Goal: Communication & Community: Answer question/provide support

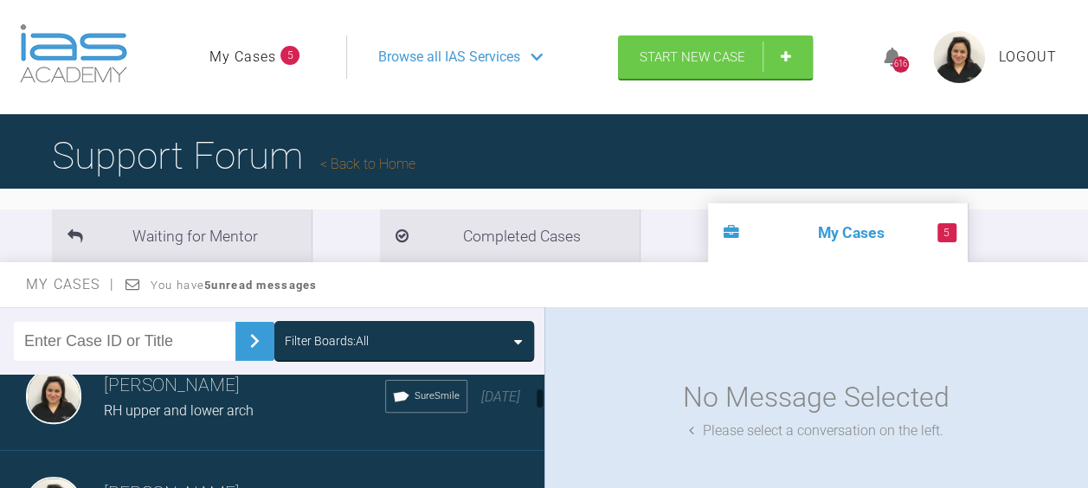
scroll to position [254, 0]
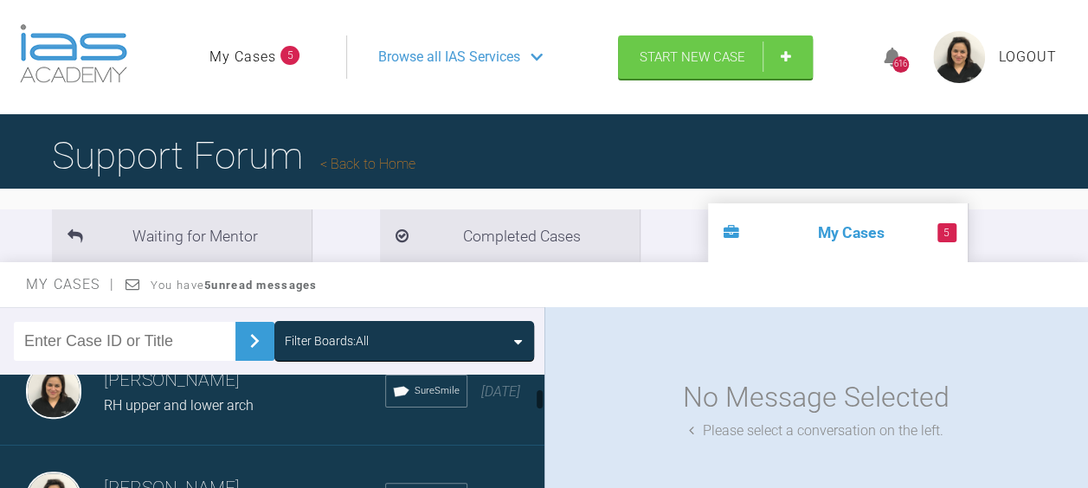
click at [157, 399] on span "RH upper and lower arch" at bounding box center [179, 405] width 150 height 16
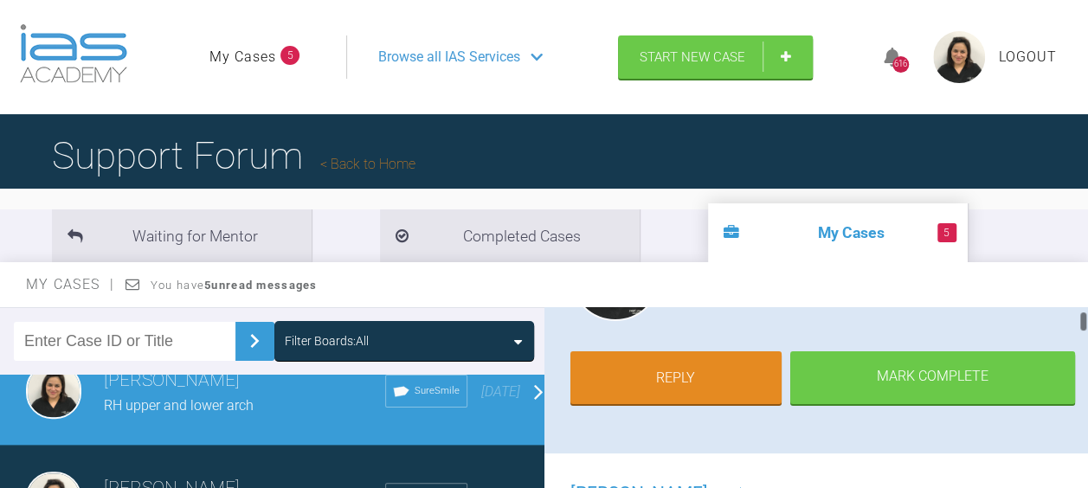
scroll to position [279, 0]
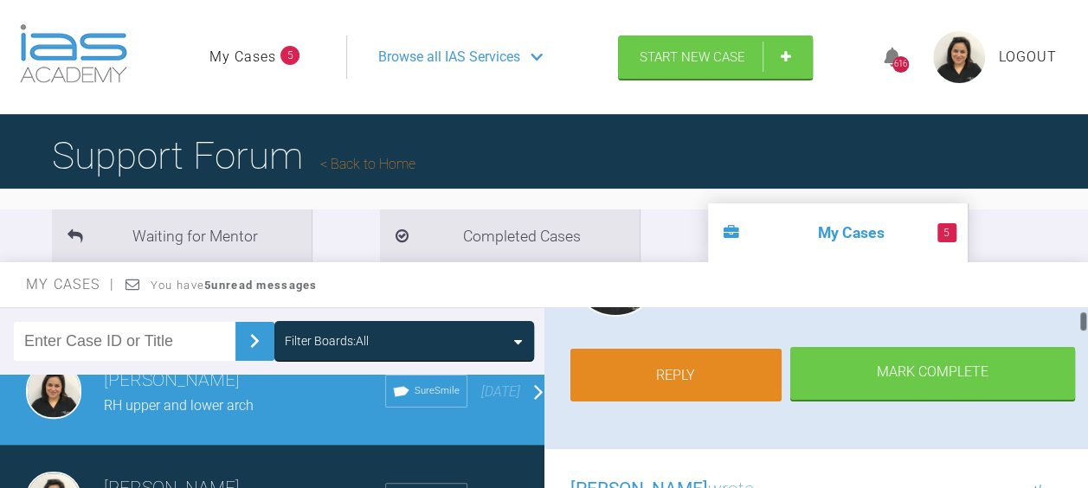
click at [657, 374] on link "Reply" at bounding box center [676, 376] width 212 height 54
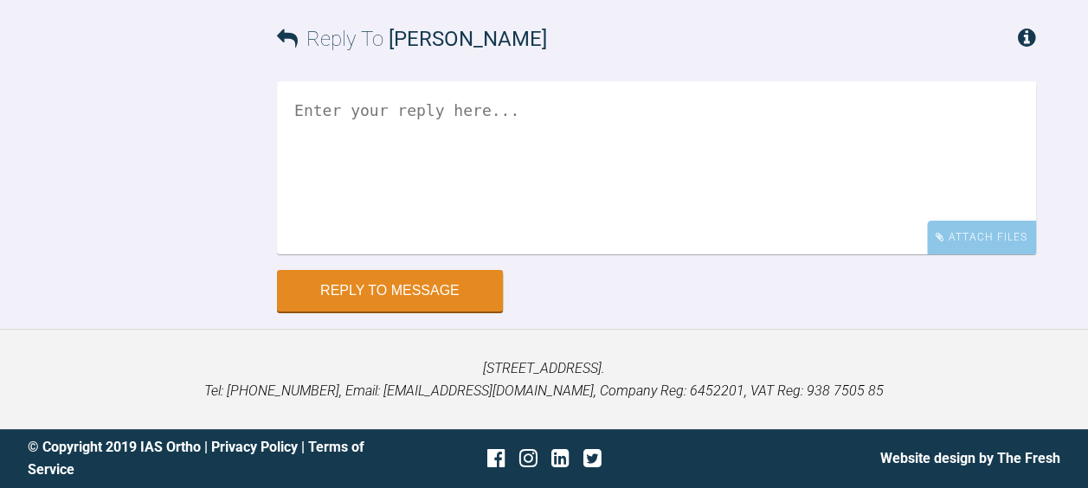
scroll to position [15860, 0]
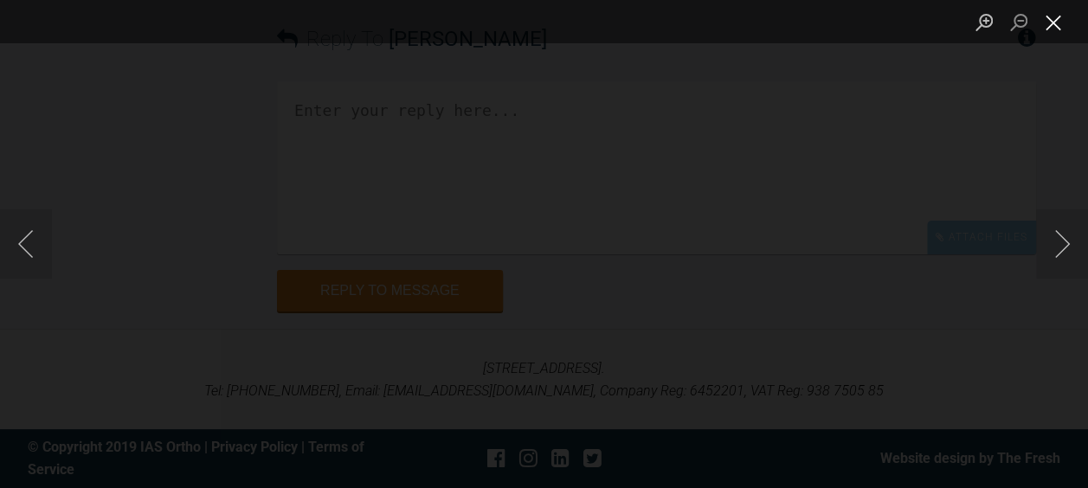
click at [1052, 10] on button "Close lightbox" at bounding box center [1053, 22] width 35 height 30
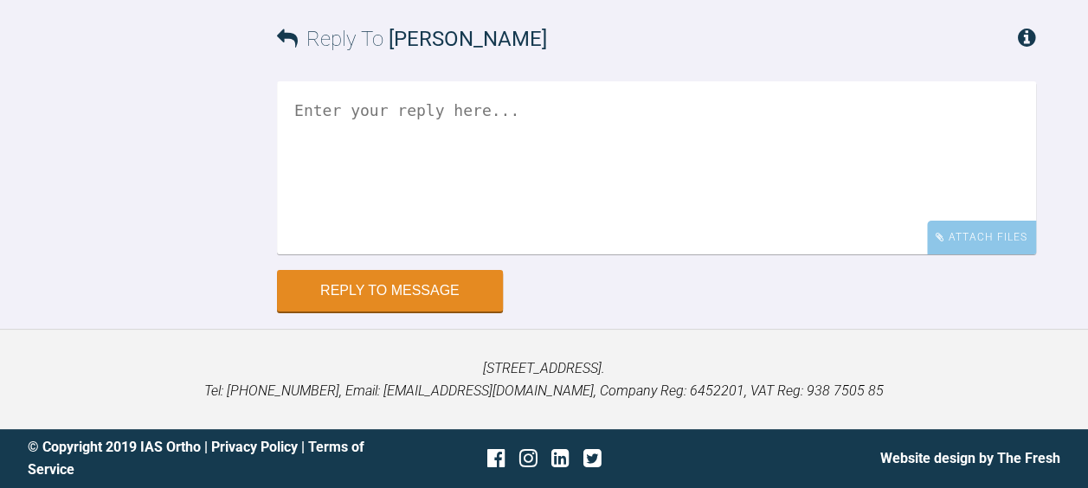
scroll to position [16778, 0]
click at [978, 254] on div "Attach Files" at bounding box center [981, 238] width 109 height 34
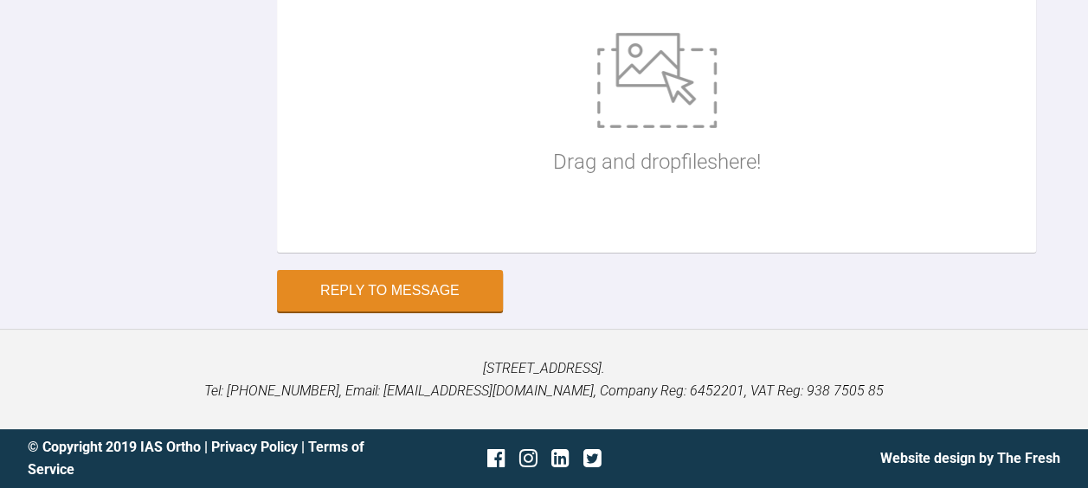
scroll to position [16966, 0]
click at [619, 128] on img at bounding box center [656, 80] width 119 height 95
type input "C:\fakepath\1. RH aligner 4 , 8 days .JPG"
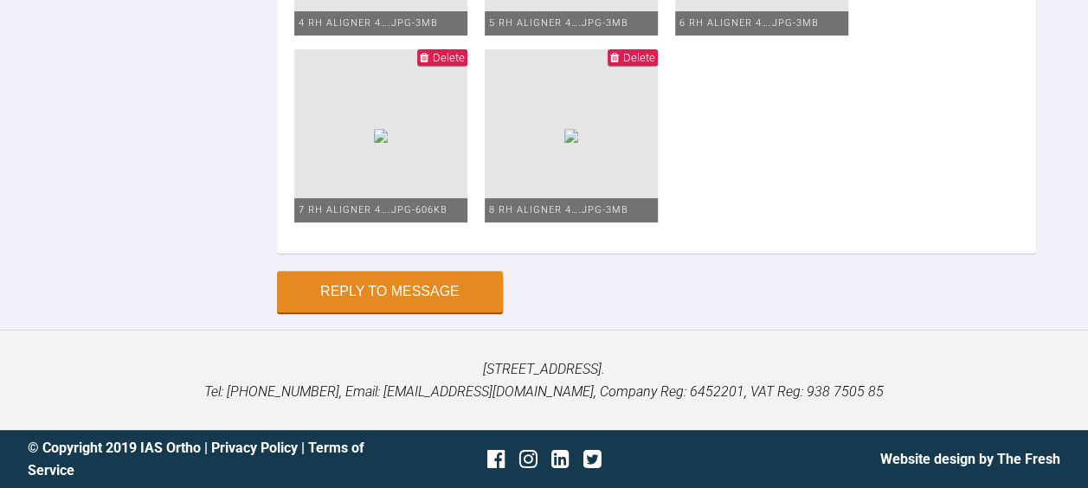
scroll to position [16893, 0]
type input "C:\fakepath\RH screen shot upper .jpg"
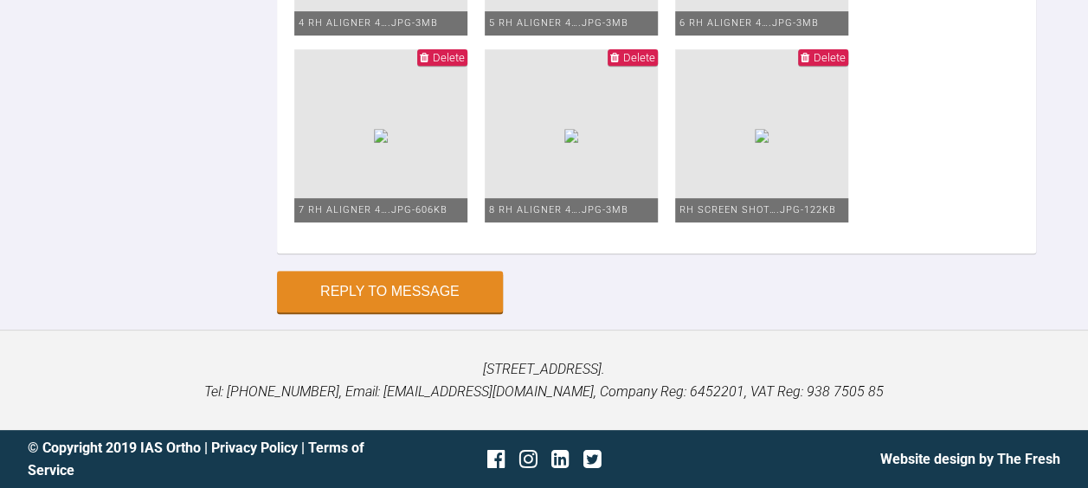
type input "C:\fakepath\Screenshot RH .jpg"
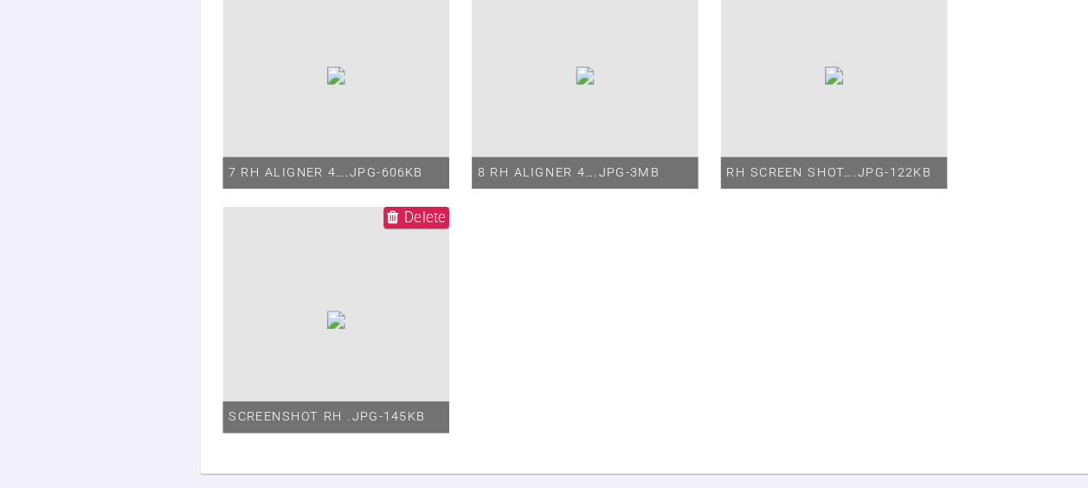
scroll to position [16679, 0]
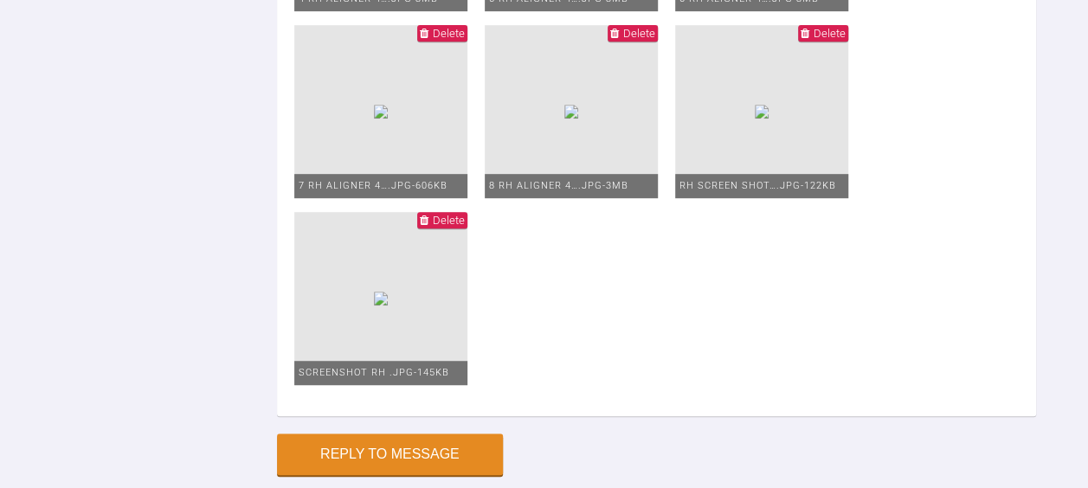
scroll to position [16681, 0]
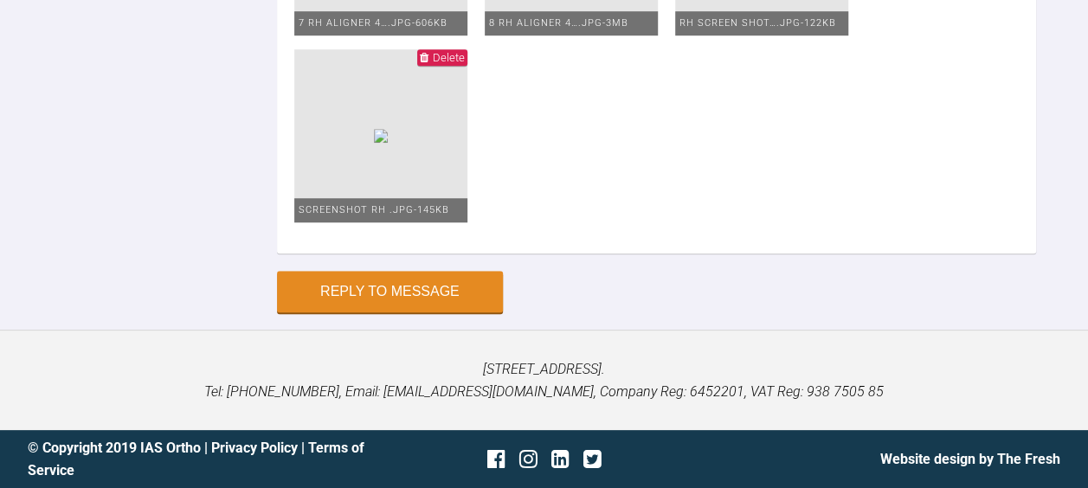
scroll to position [16891, 0]
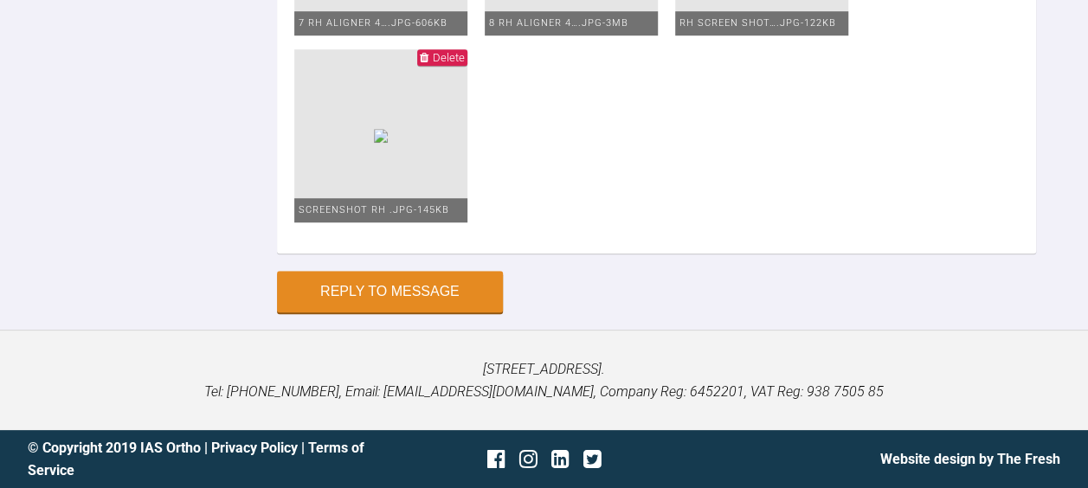
type textarea "Hello [PERSON_NAME] Please see the attached images of RH. He is compliant : wea…"
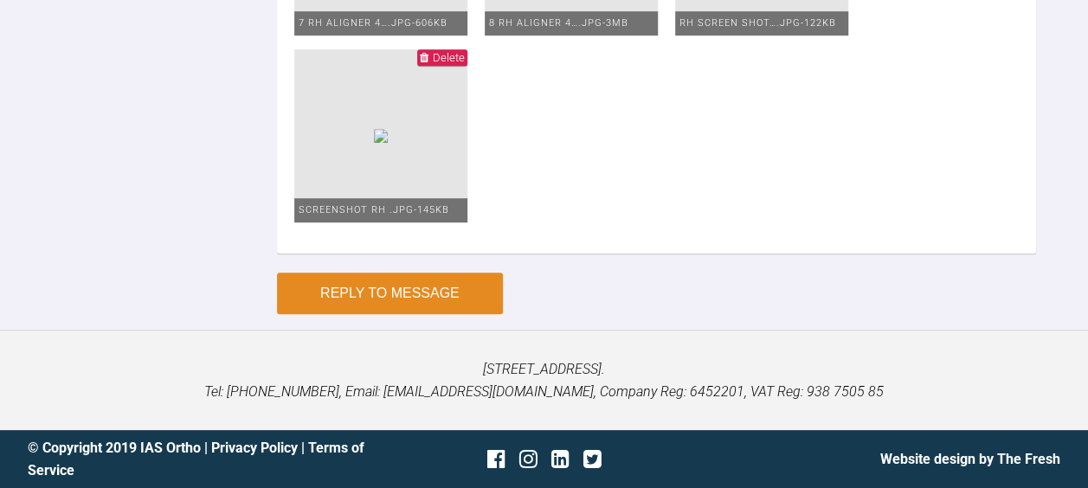
click at [344, 286] on button "Reply to Message" at bounding box center [390, 294] width 226 height 42
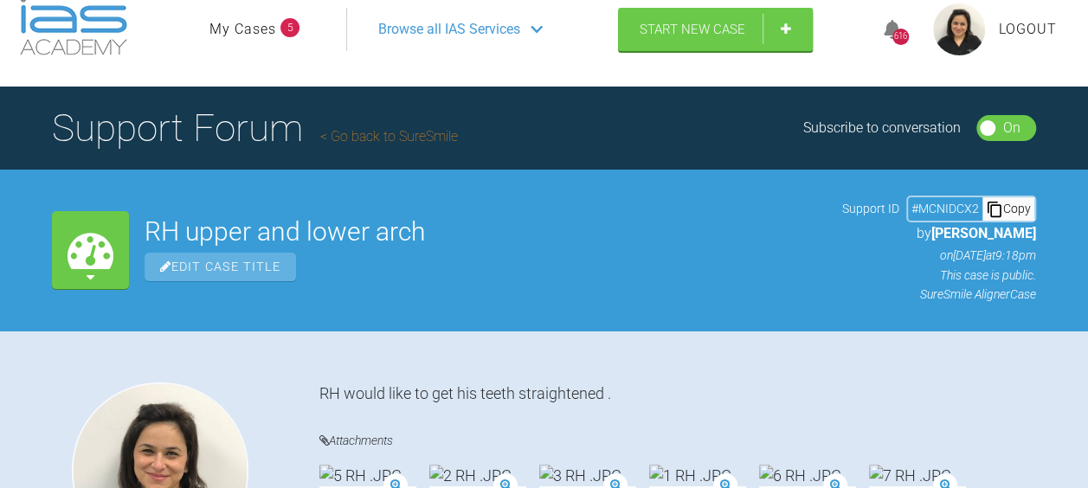
scroll to position [0, 0]
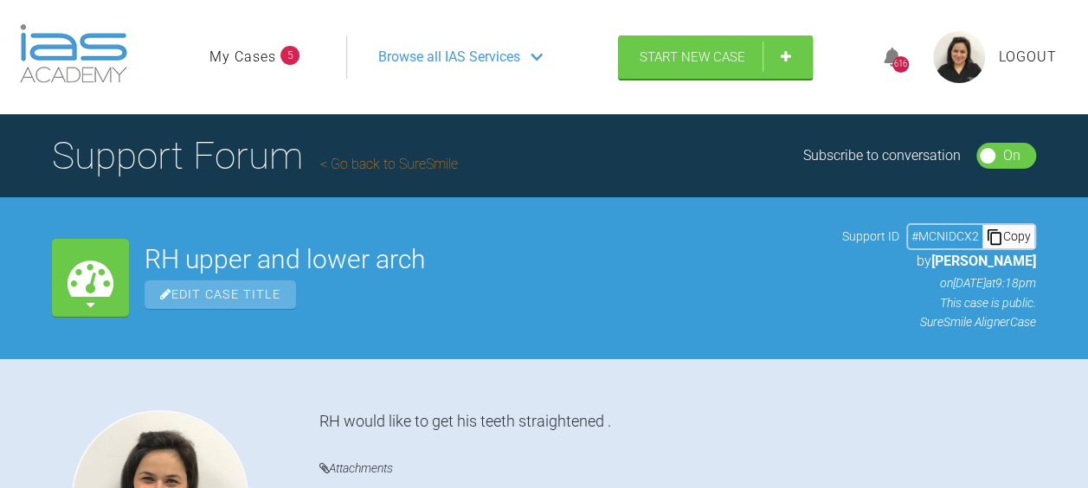
click at [381, 169] on link "Go back to SureSmile" at bounding box center [389, 164] width 138 height 16
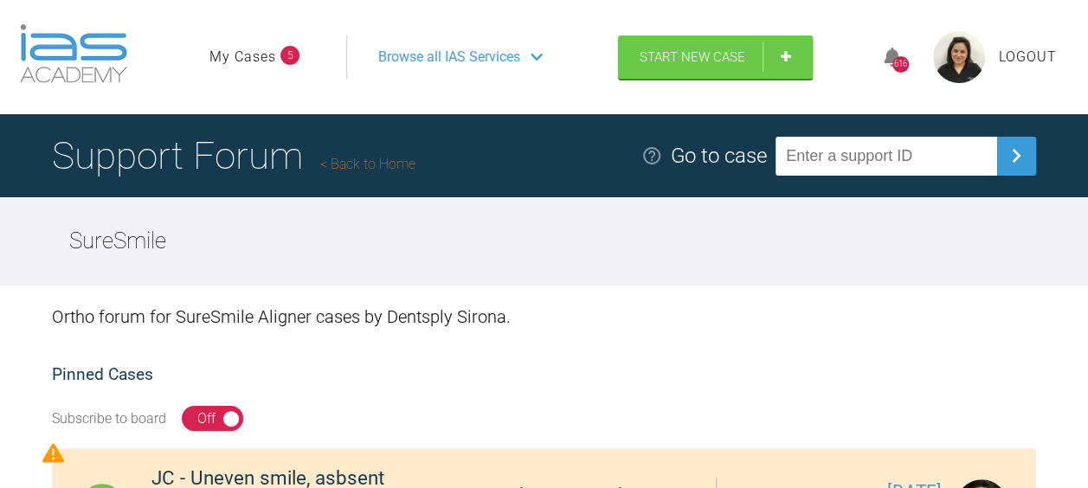
click at [468, 65] on span "Browse all IAS Services" at bounding box center [449, 57] width 142 height 23
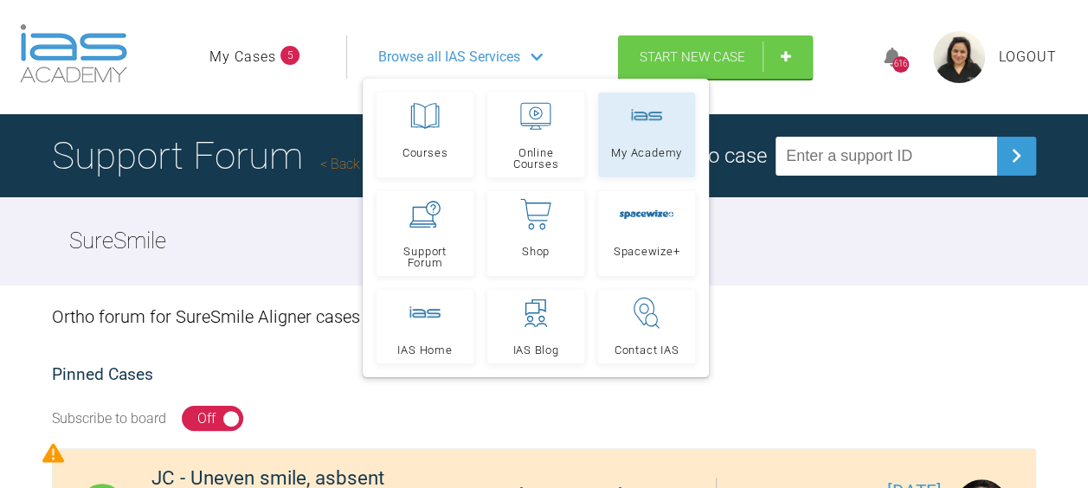
click at [642, 136] on link "My Academy" at bounding box center [646, 135] width 97 height 85
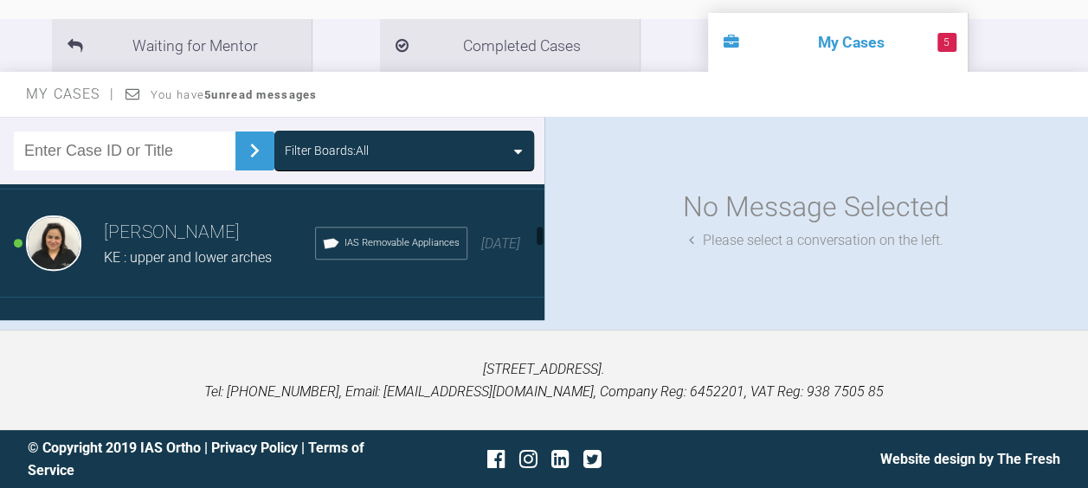
scroll to position [753, 0]
click at [150, 246] on div "KE : upper and lower arches" at bounding box center [209, 257] width 211 height 23
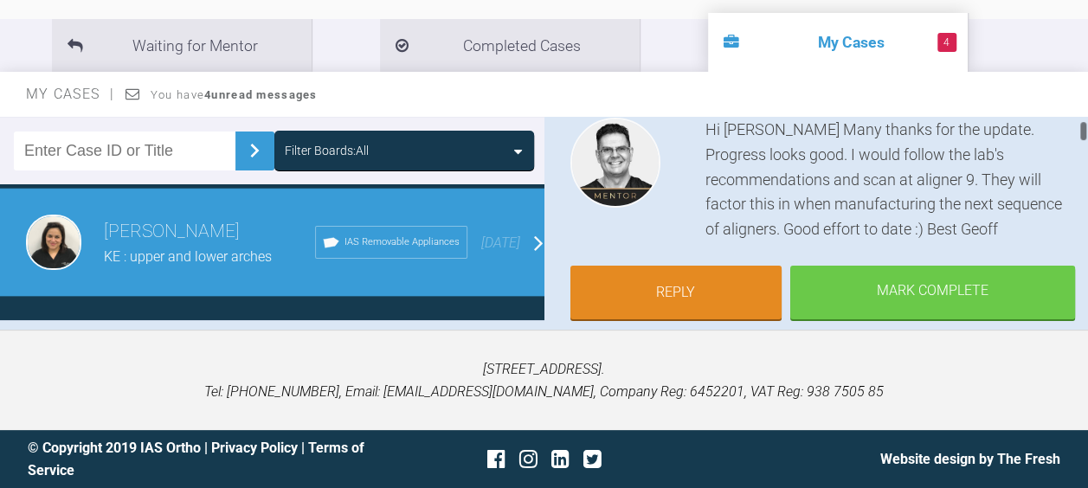
scroll to position [208, 0]
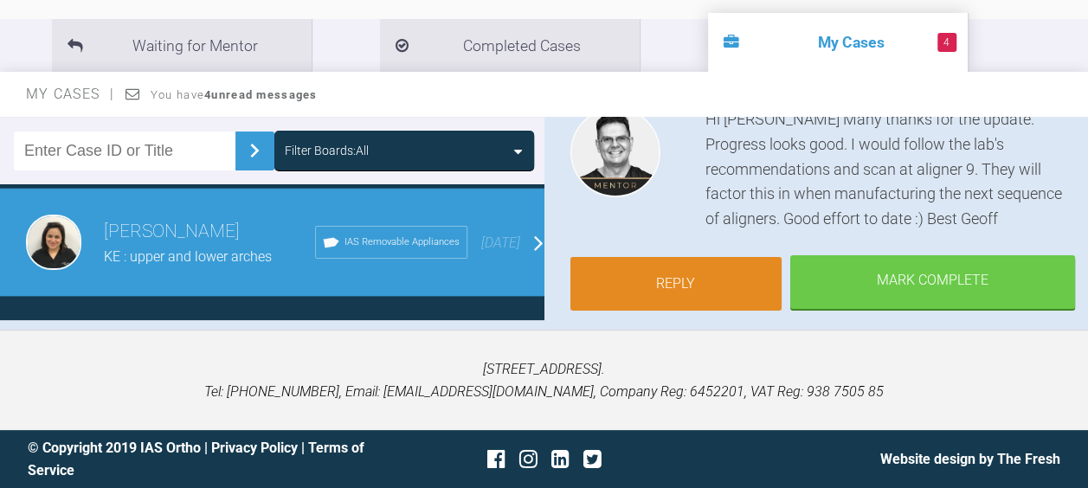
click at [690, 281] on link "Reply" at bounding box center [676, 284] width 212 height 54
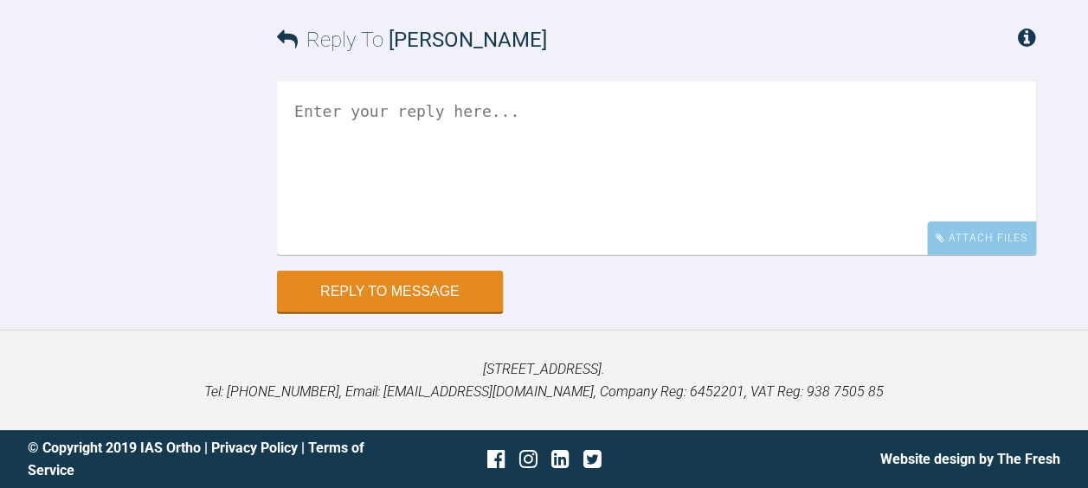
scroll to position [10034, 0]
click at [954, 250] on div "Attach Files" at bounding box center [981, 239] width 109 height 34
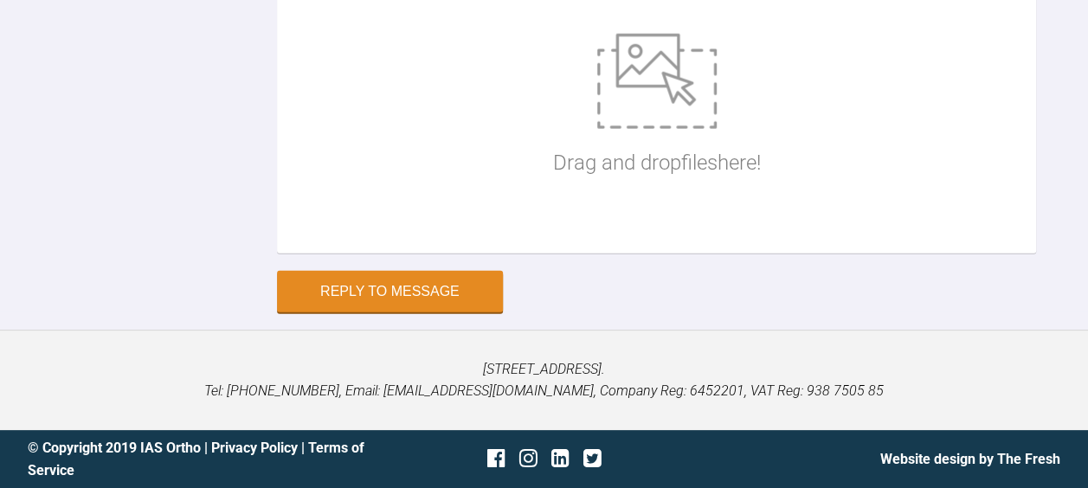
click at [636, 129] on img at bounding box center [656, 81] width 119 height 95
type input "C:\fakepath\2 KE aligner 13 day 1 .JPG"
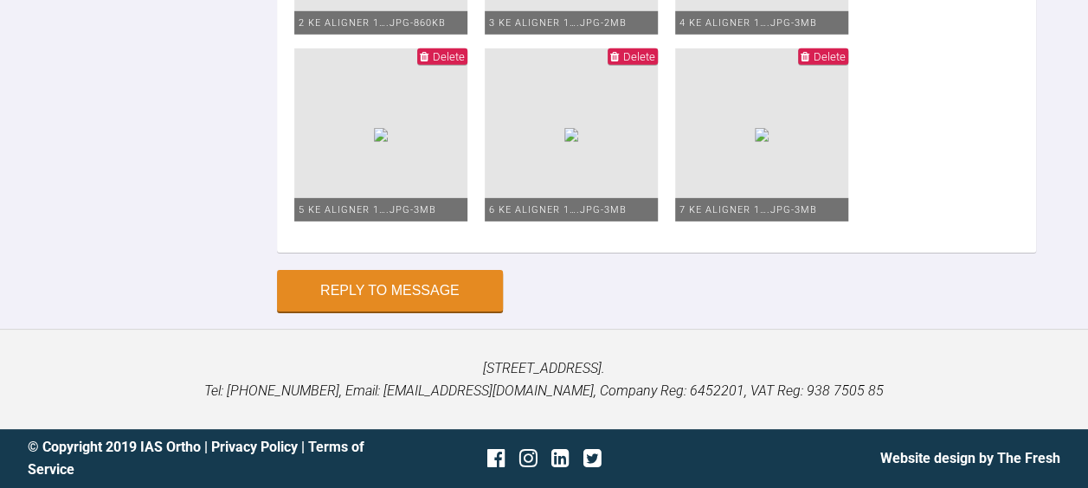
scroll to position [10274, 0]
type input "C:\fakepath\KE aligner 13 day 1 .JPG"
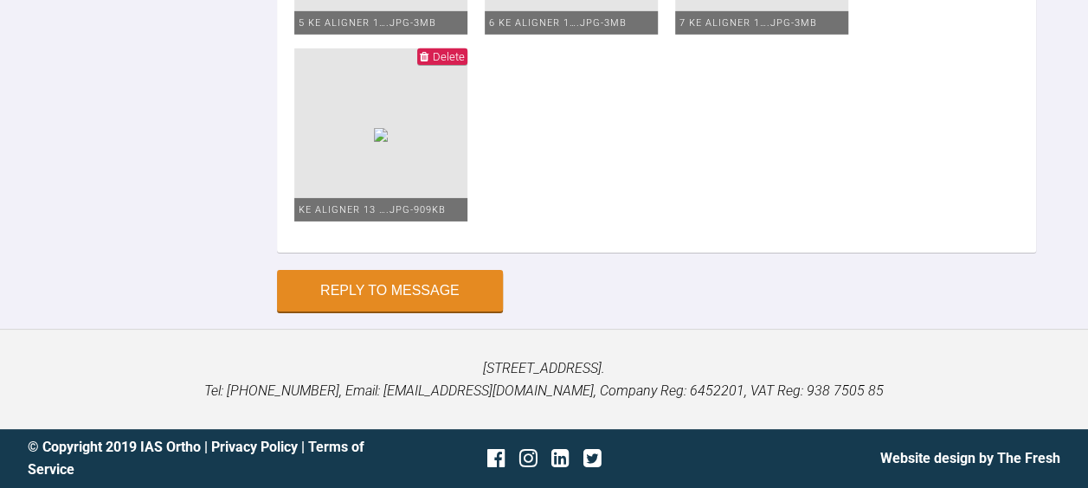
scroll to position [9997, 0]
paste textarea "11 12 11 21 0.1mm 22 21 0.1mm 34 33 0.1mm 33 32 0.1mm 31 41 0.2mm 42 41 0.1mm"
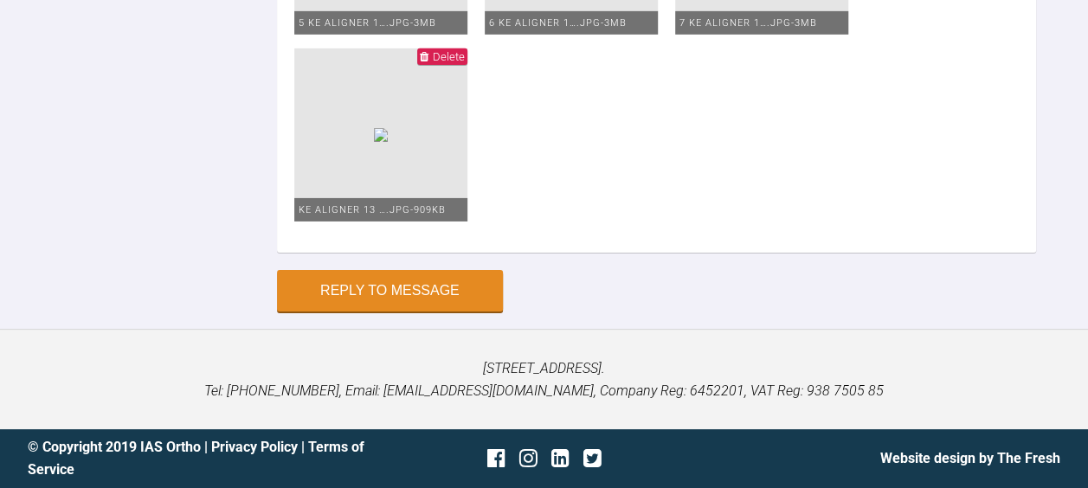
scroll to position [2, 0]
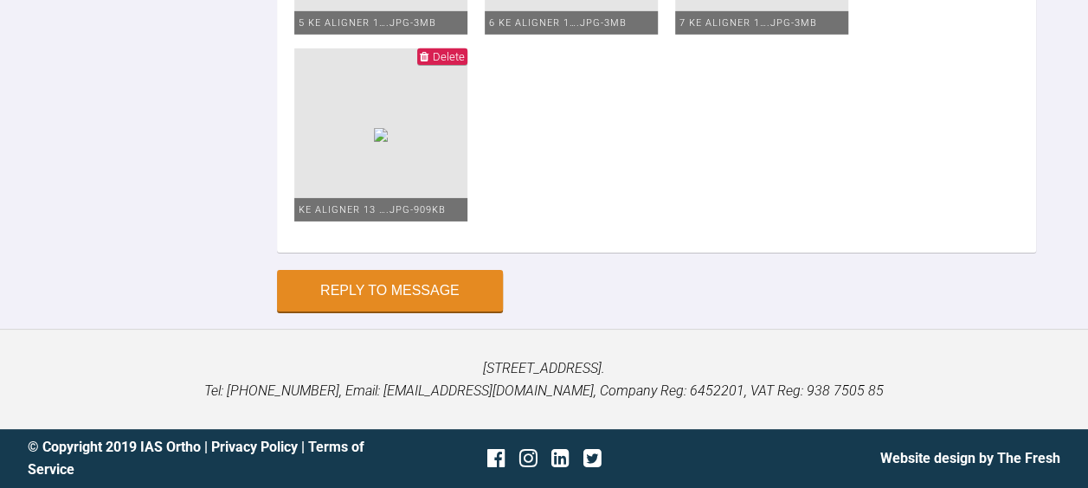
type textarea "Hello Geoff Please see the attached photos. As recommended by lab IPR : 11/12 1…"
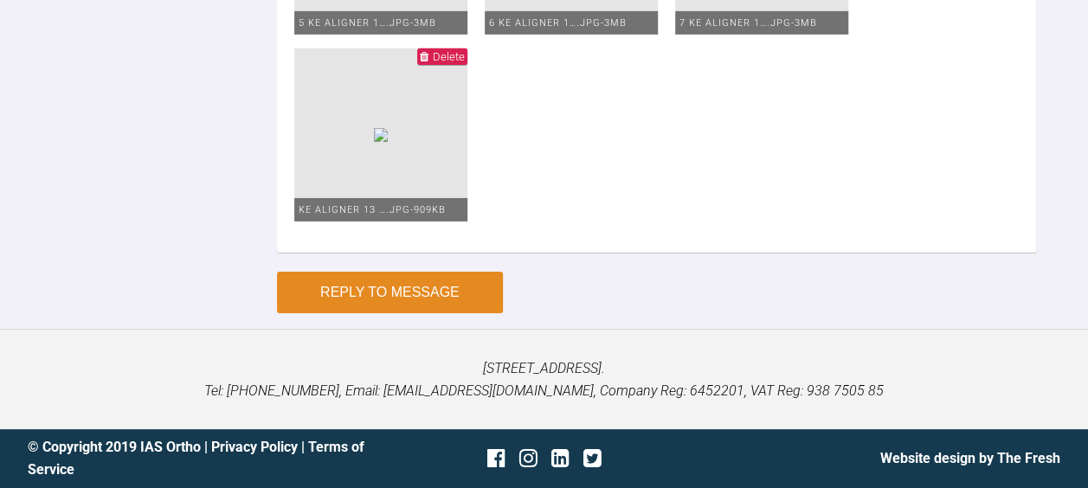
click at [330, 294] on button "Reply to Message" at bounding box center [390, 293] width 226 height 42
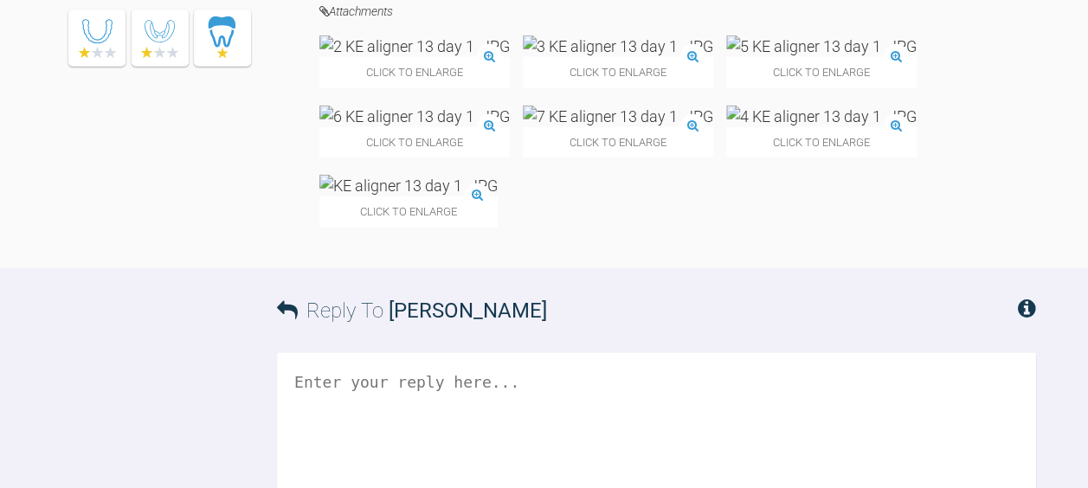
scroll to position [8893, 0]
